Goal: Information Seeking & Learning: Compare options

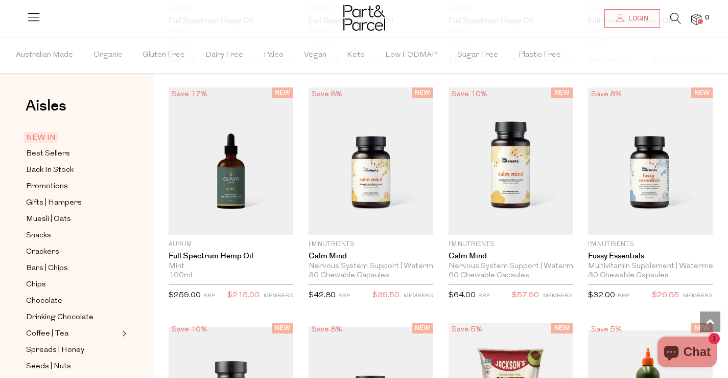
click at [677, 25] on link at bounding box center [675, 21] width 11 height 11
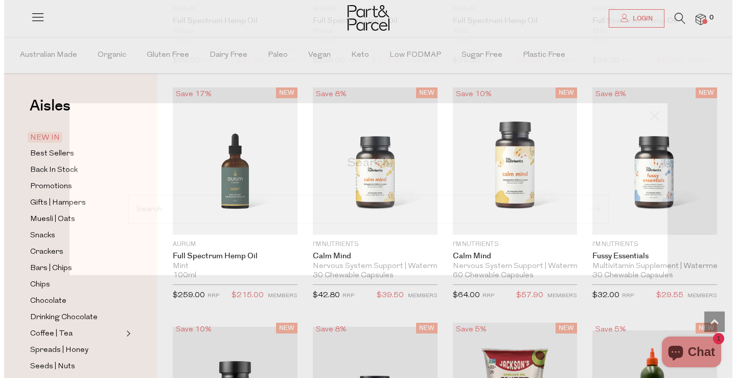
scroll to position [1282, 0]
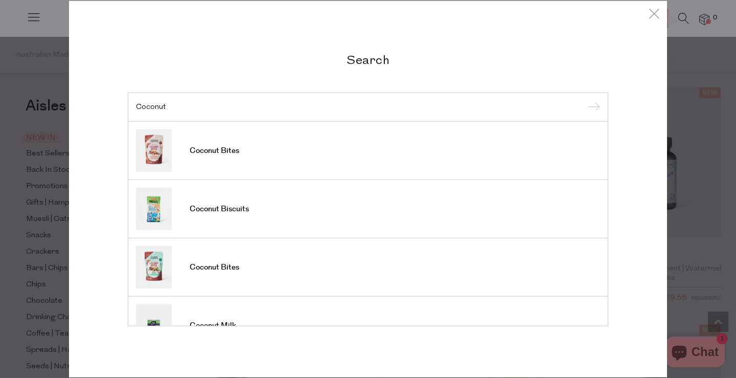
type input "Coconut"
click at [584, 100] on input "submit" at bounding box center [591, 107] width 15 height 15
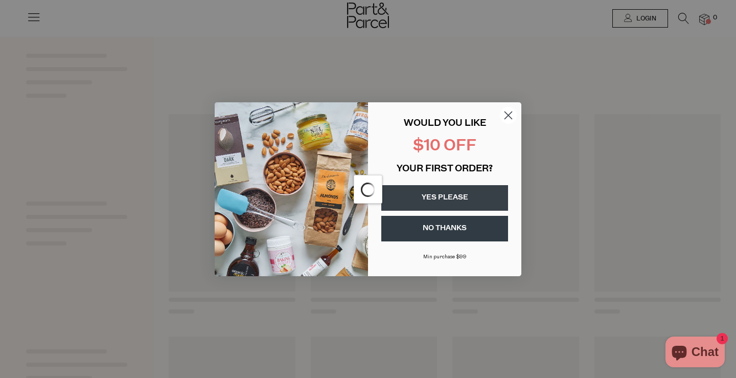
click at [506, 110] on circle "Close dialog" at bounding box center [508, 114] width 17 height 17
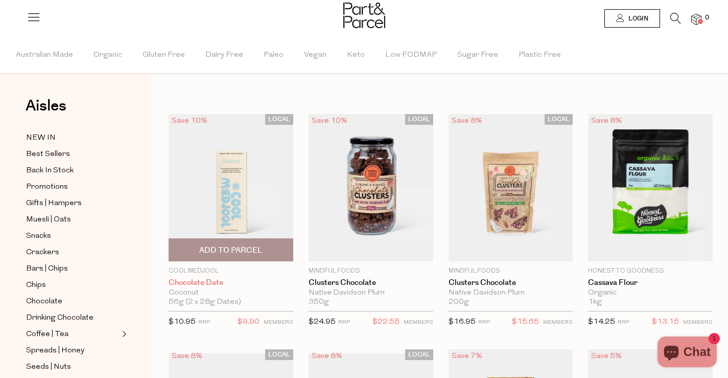
click at [190, 282] on link "Chocolate Date" at bounding box center [231, 282] width 125 height 9
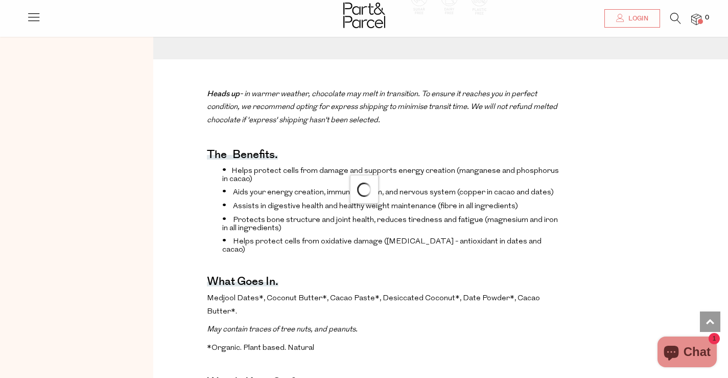
scroll to position [298, 0]
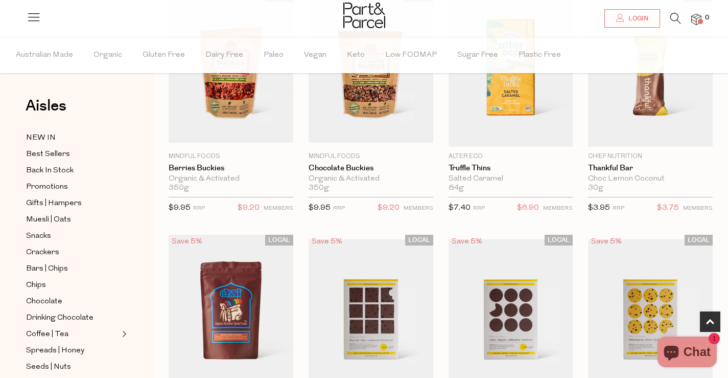
scroll to position [307, 0]
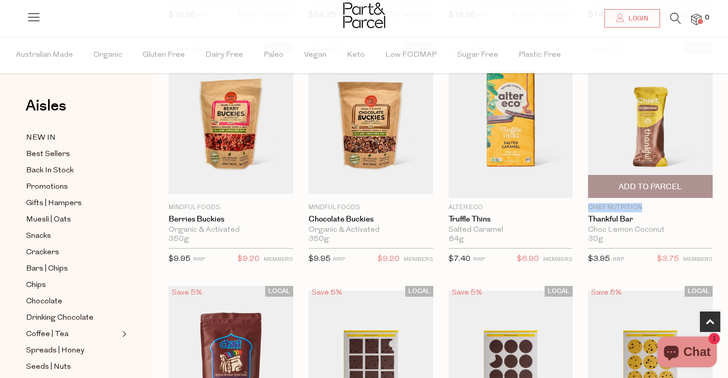
drag, startPoint x: 587, startPoint y: 204, endPoint x: 652, endPoint y: 209, distance: 66.1
click at [652, 209] on div "LOCAL Save 5% 1 Add To Parcel Chief Nutrition Thankful Bar Choc Lemon Coconut 3…" at bounding box center [643, 156] width 140 height 228
copy p "Chief Nutrition"
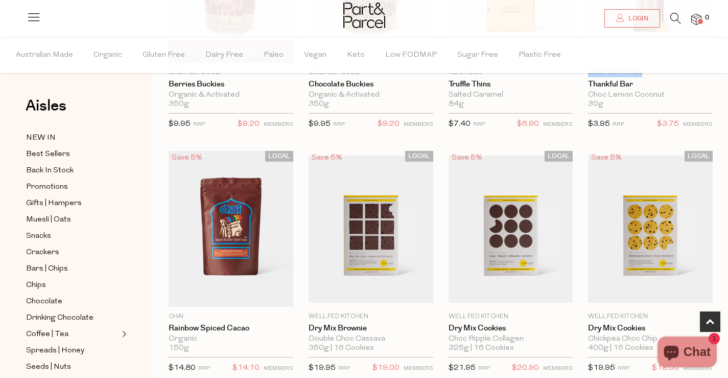
scroll to position [460, 0]
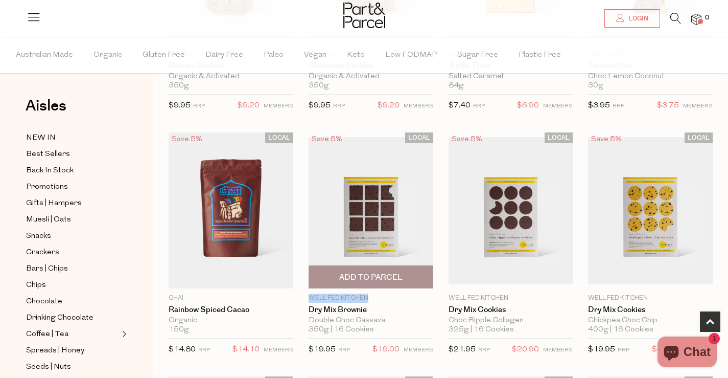
drag, startPoint x: 372, startPoint y: 296, endPoint x: 304, endPoint y: 296, distance: 68.0
click at [304, 296] on div "LOCAL Save 5% 1 Add To Parcel Well Fed Kitchen Dry Mix Brownie Double Choc Cass…" at bounding box center [363, 246] width 140 height 228
copy p "Well Fed Kitchen"
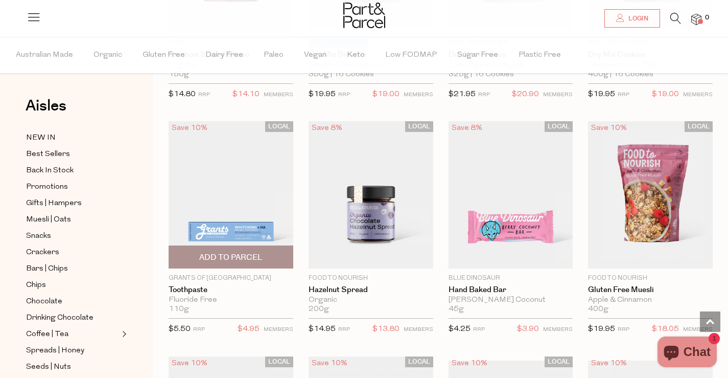
scroll to position [715, 0]
drag, startPoint x: 163, startPoint y: 277, endPoint x: 260, endPoint y: 280, distance: 96.6
click at [260, 280] on div "LOCAL Save 10% 1 Add To Parcel Grants of Australia Toothpaste Fluoride Free 110…" at bounding box center [223, 231] width 140 height 220
copy div "Grants of [GEOGRAPHIC_DATA]"
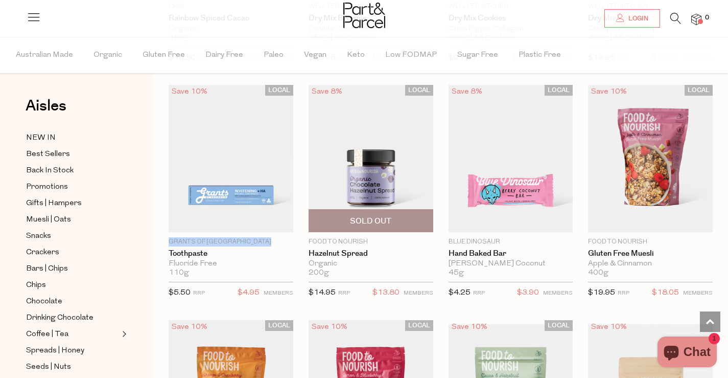
scroll to position [766, 0]
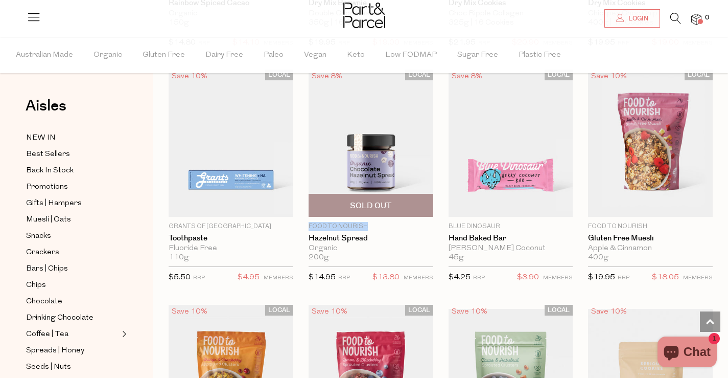
drag, startPoint x: 368, startPoint y: 223, endPoint x: 296, endPoint y: 222, distance: 72.6
click at [296, 222] on div "LOCAL Save 8% 1 Sold Out Food to Nourish Hazelnut Spread Organic 200g {{max_qty…" at bounding box center [363, 179] width 140 height 220
copy p "Food to Nourish"
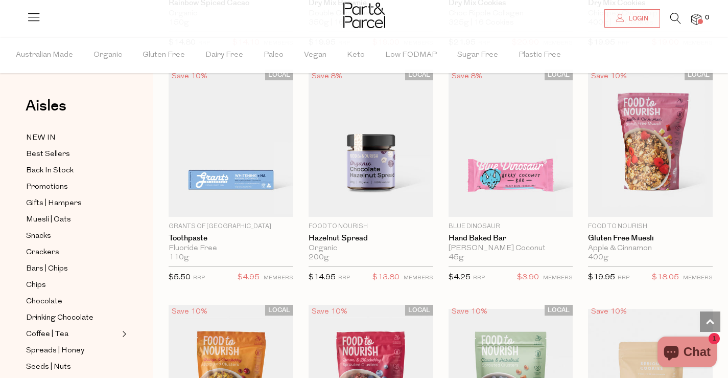
click at [151, 17] on div at bounding box center [364, 16] width 728 height 33
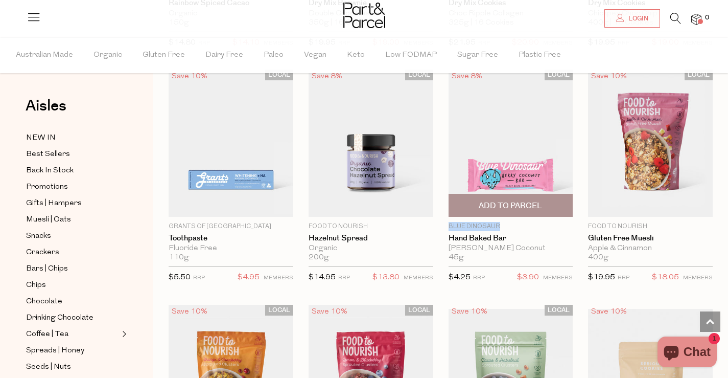
drag, startPoint x: 449, startPoint y: 226, endPoint x: 513, endPoint y: 227, distance: 64.4
click at [513, 227] on p "Blue Dinosaur" at bounding box center [511, 226] width 125 height 9
copy p "Blue Dinosaur"
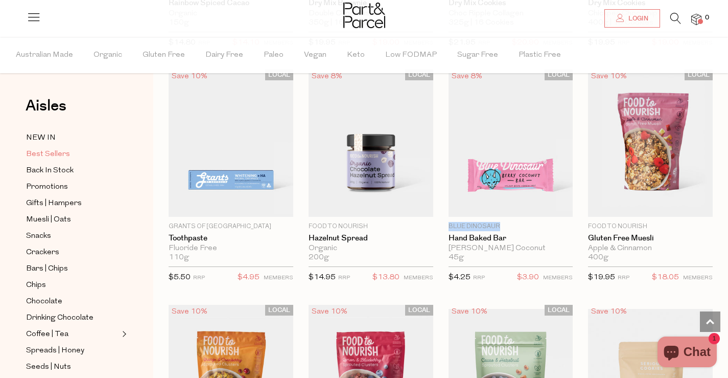
click at [113, 159] on link "Best Sellers" at bounding box center [72, 154] width 93 height 13
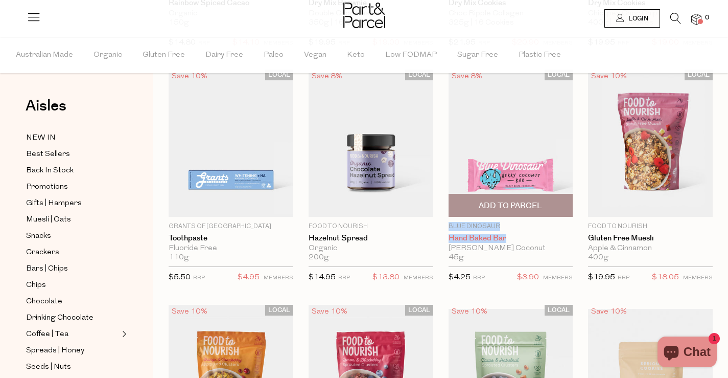
drag, startPoint x: 443, startPoint y: 220, endPoint x: 508, endPoint y: 238, distance: 66.7
click at [508, 238] on div "LOCAL Save 8% 1 Add To Parcel Blue Dinosaur Hand Baked [PERSON_NAME] Coconut 45…" at bounding box center [503, 179] width 140 height 220
copy div "Blue Dinosaur Hand Baked Bar"
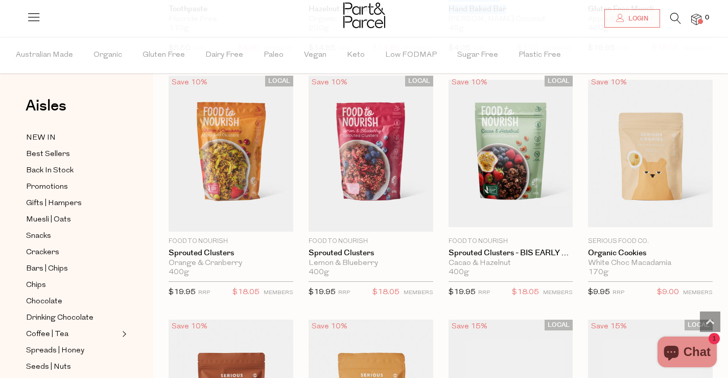
scroll to position [1022, 0]
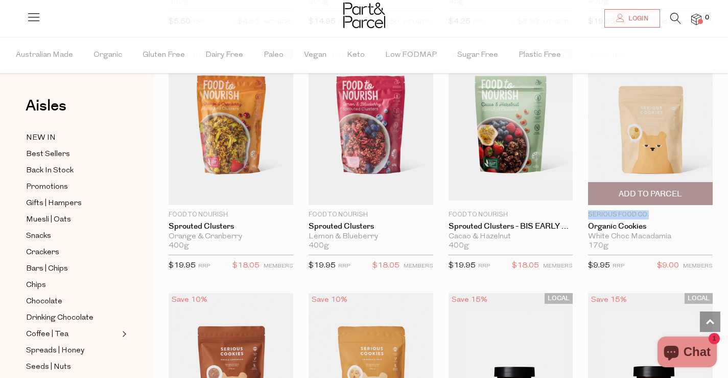
drag, startPoint x: 584, startPoint y: 212, endPoint x: 649, endPoint y: 212, distance: 64.9
click at [649, 212] on div "Save 10% 1 Add To Parcel Serious Food Co. Organic Cookies White Choc Macadamia …" at bounding box center [643, 163] width 140 height 228
copy p "Serious Food Co."
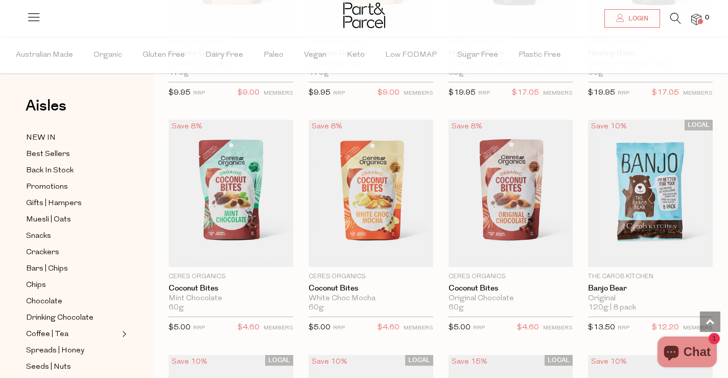
scroll to position [1430, 0]
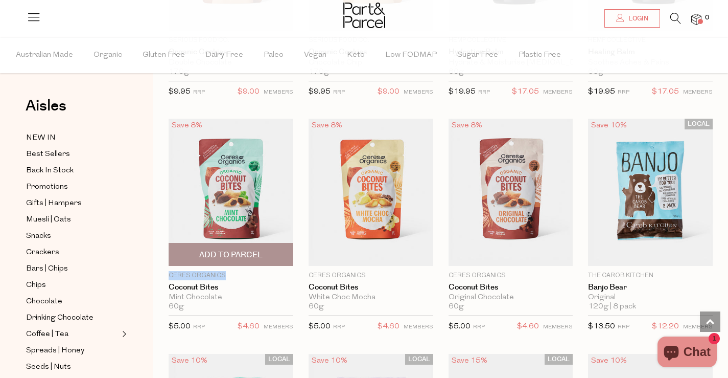
drag, startPoint x: 162, startPoint y: 272, endPoint x: 234, endPoint y: 270, distance: 72.1
click at [234, 270] on div "Save 8% 1 Add To Parcel Ceres Organics Coconut Bites Mint Chocolate 60g {{max_q…" at bounding box center [223, 229] width 140 height 220
copy p "Ceres Organics"
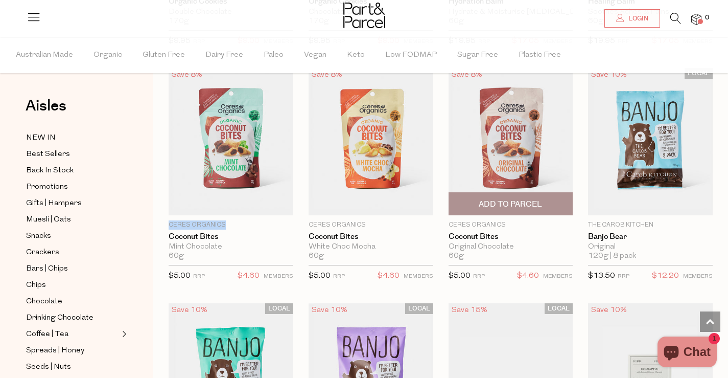
scroll to position [1482, 0]
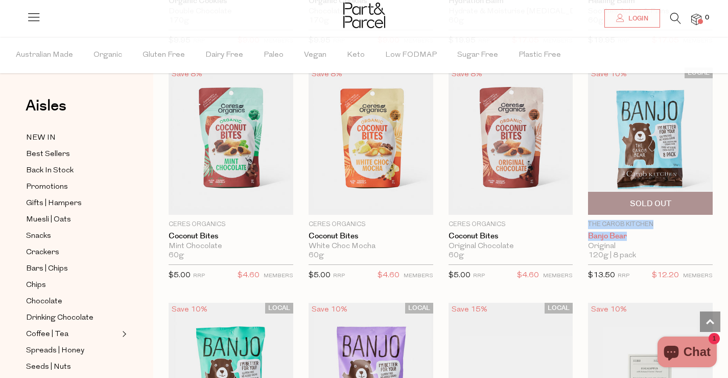
drag, startPoint x: 584, startPoint y: 221, endPoint x: 629, endPoint y: 232, distance: 46.2
click at [629, 232] on div "LOCAL Save 10% 1 Sold Out The Carob Kitchen Banjo Bear Original 120g | 8 pack {…" at bounding box center [643, 177] width 140 height 220
copy div "The Carob Kitchen Banjo Bear"
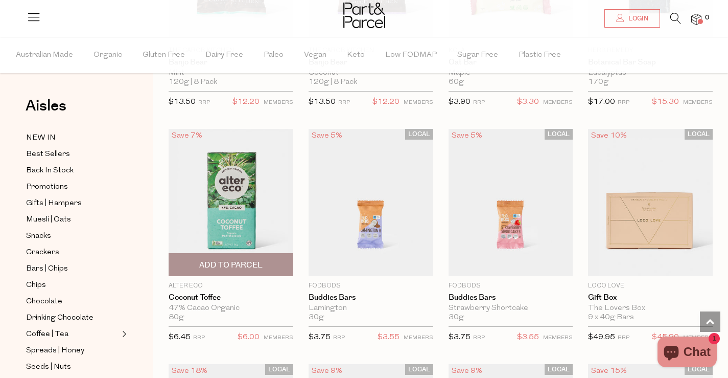
scroll to position [1890, 0]
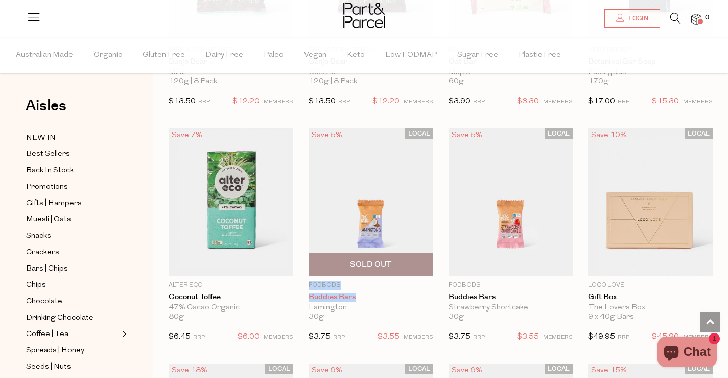
drag, startPoint x: 303, startPoint y: 286, endPoint x: 358, endPoint y: 296, distance: 55.6
click at [358, 296] on div "LOCAL Save 5% 1 Sold Out Fodbods Buddies Bars [GEOGRAPHIC_DATA] 30g {{max_qty_m…" at bounding box center [363, 238] width 140 height 220
copy div "Fodbods Buddies Bars"
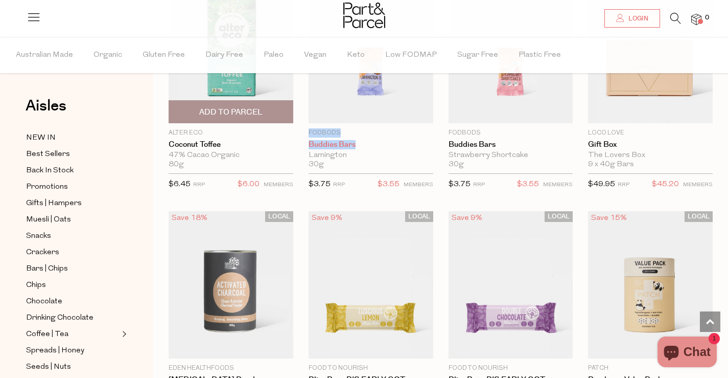
scroll to position [2044, 0]
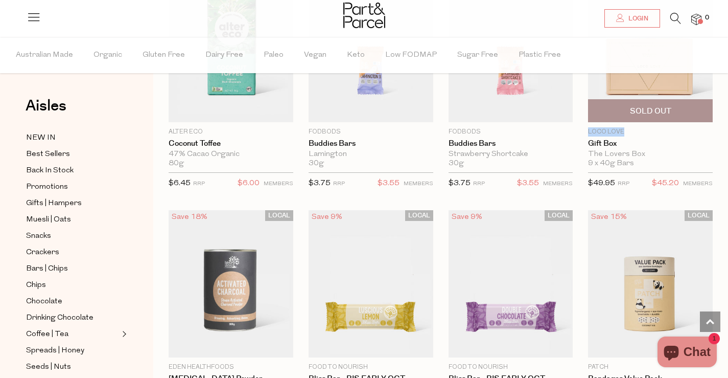
drag, startPoint x: 588, startPoint y: 128, endPoint x: 635, endPoint y: 131, distance: 47.1
click at [635, 131] on div "LOCAL Save 10% 1 Sold Out Loco Love Gift Box The Lovers Box 9 x 40g Bars {{max_…" at bounding box center [643, 85] width 140 height 220
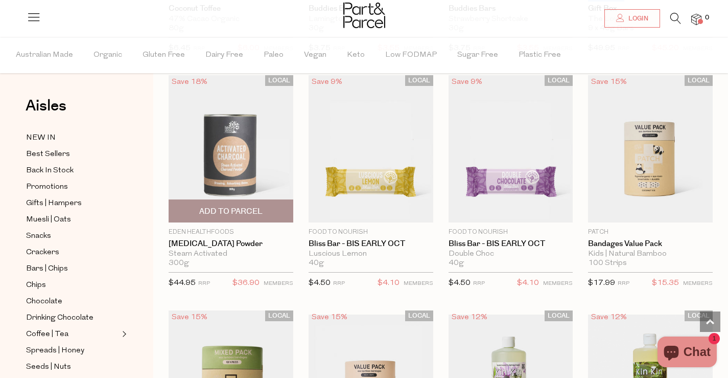
scroll to position [2197, 0]
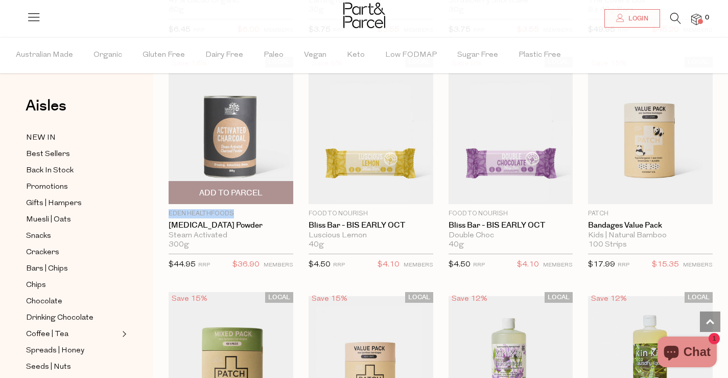
drag, startPoint x: 161, startPoint y: 209, endPoint x: 257, endPoint y: 212, distance: 95.6
click at [257, 212] on div "LOCAL Save 18% 1 Add To Parcel Eden Healthfoods [MEDICAL_DATA] Powder Steam Act…" at bounding box center [223, 167] width 140 height 220
copy p "Eden Healthfoods"
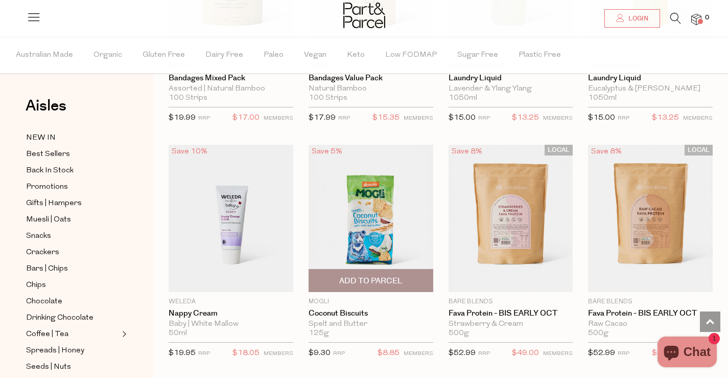
scroll to position [2606, 0]
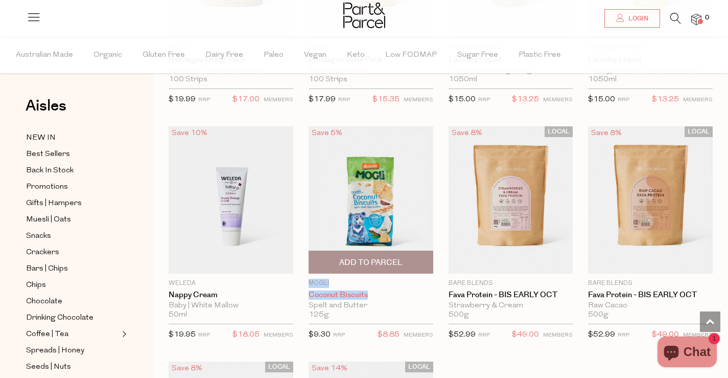
drag, startPoint x: 300, startPoint y: 277, endPoint x: 379, endPoint y: 290, distance: 79.7
click at [379, 290] on div "Save 5% 1 Add To Parcel [GEOGRAPHIC_DATA] Coconut Biscuits Spelt and Butter 125…" at bounding box center [363, 236] width 140 height 220
copy div "MOGLi Coconut Biscuits"
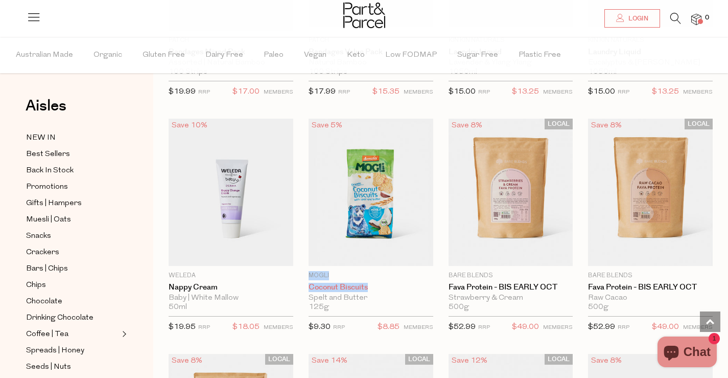
scroll to position [2606, 0]
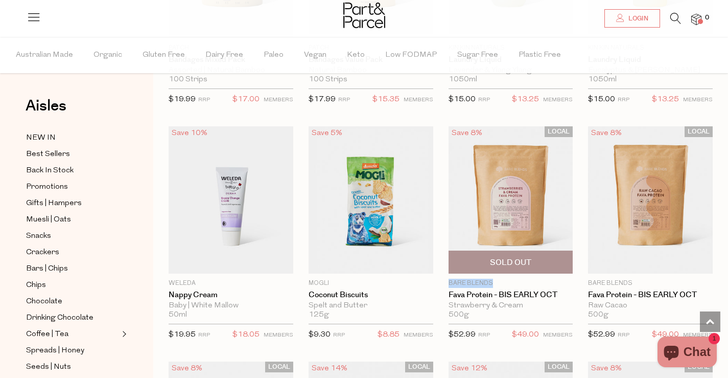
drag, startPoint x: 444, startPoint y: 276, endPoint x: 497, endPoint y: 276, distance: 52.1
click at [497, 276] on div "LOCAL Save 8% 1 Sold Out Bare Blends Fava Protein - BIS EARLY OCT Strawberry & …" at bounding box center [503, 236] width 140 height 220
copy p "Bare Blends"
